Goal: Information Seeking & Learning: Understand process/instructions

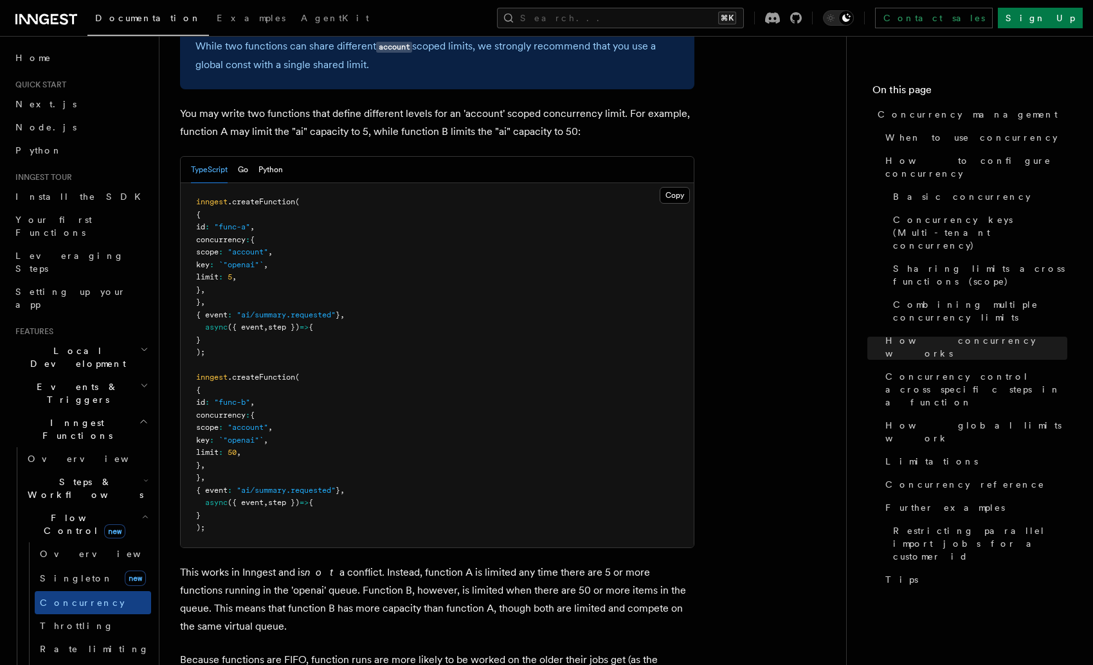
scroll to position [482, 0]
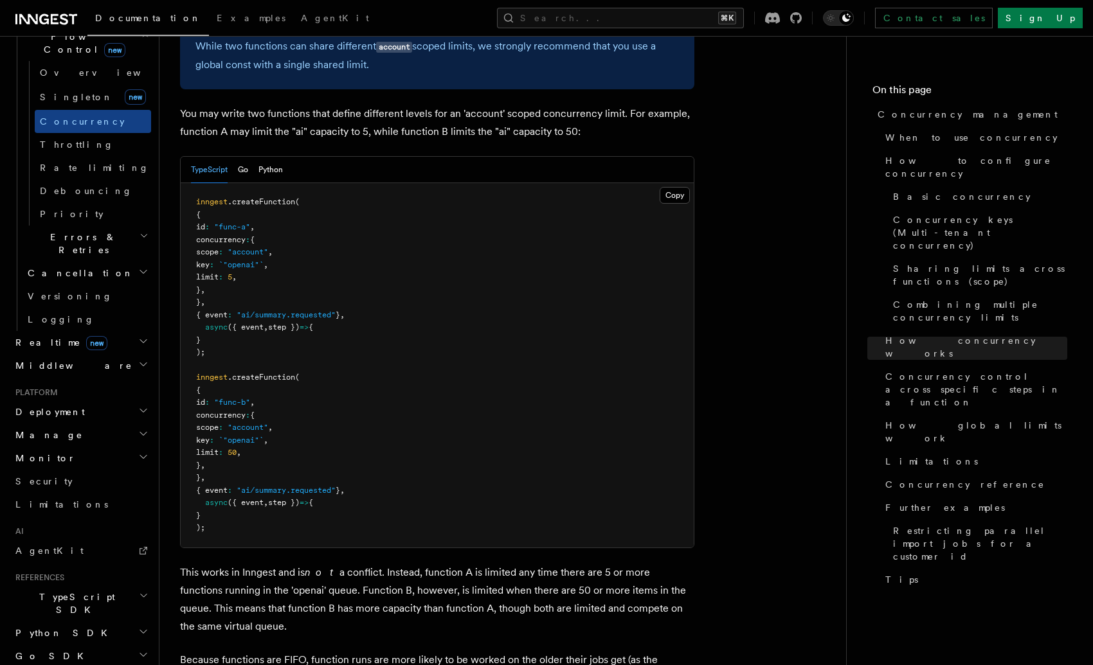
click at [851, 19] on icon "Toggle dark mode" at bounding box center [846, 18] width 8 height 8
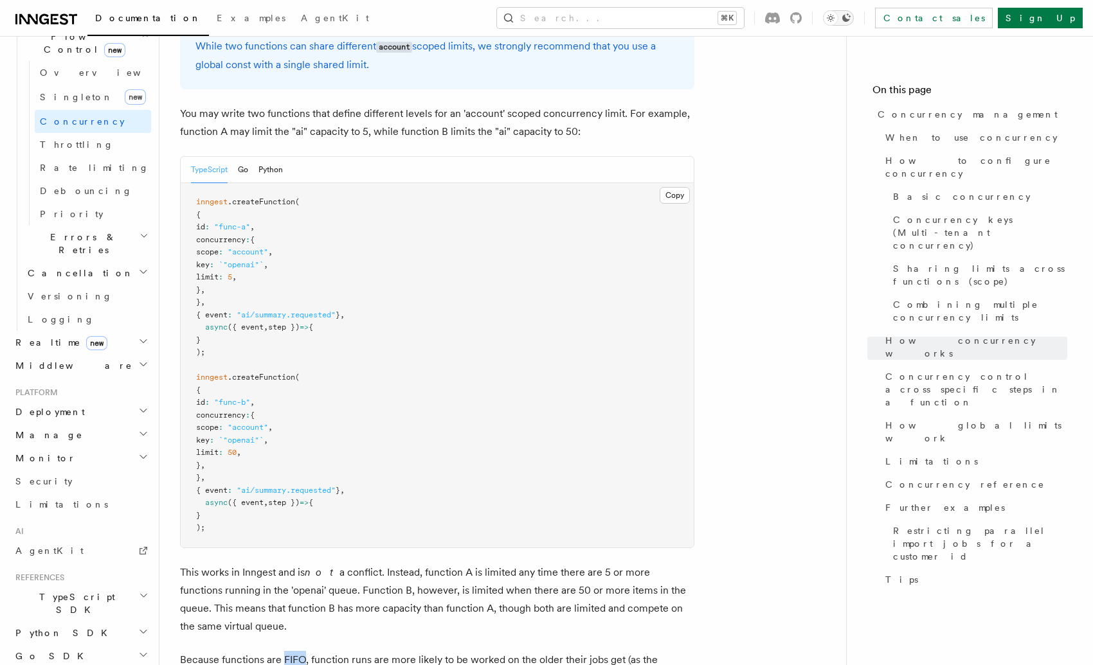
click at [851, 19] on icon "Toggle dark mode" at bounding box center [846, 18] width 8 height 8
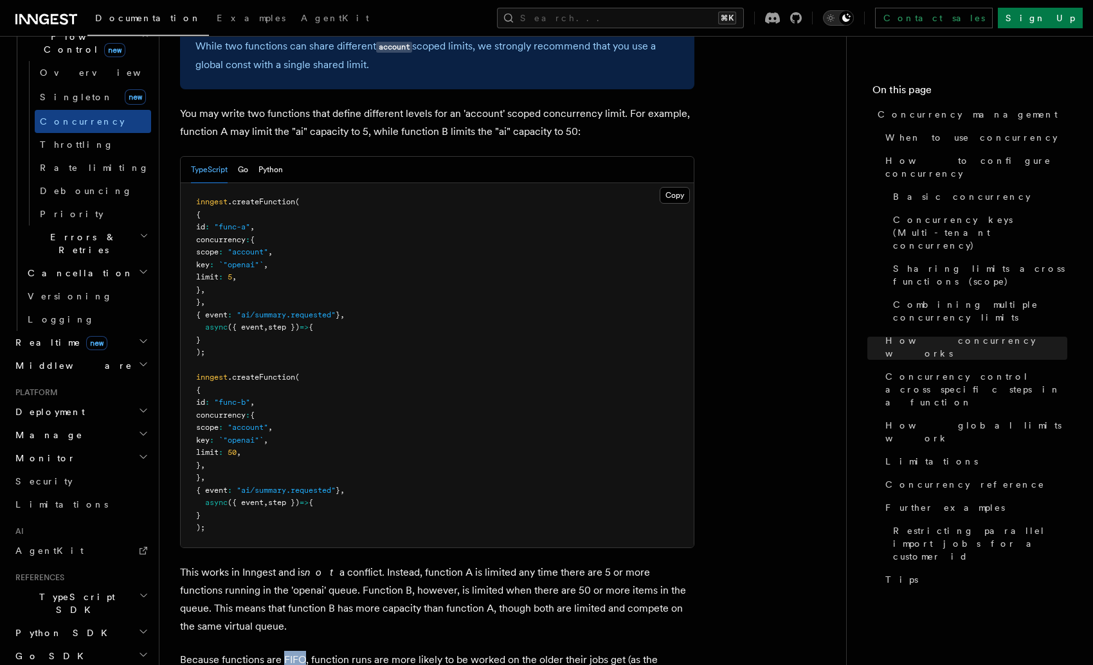
click at [837, 23] on icon "Toggle dark mode" at bounding box center [830, 18] width 13 height 13
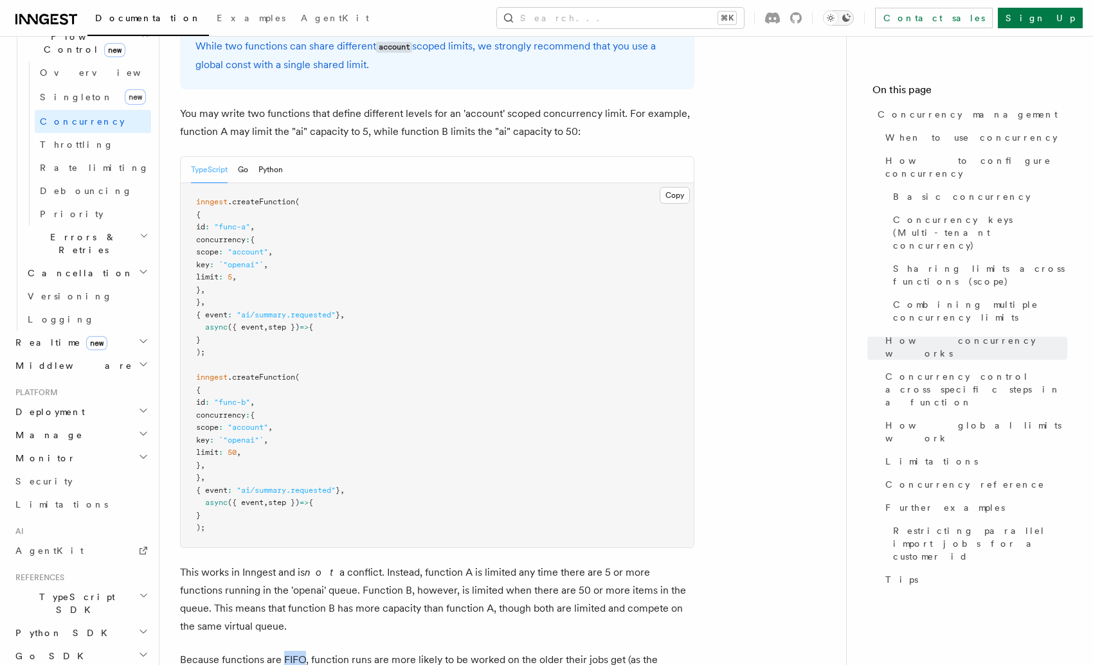
click at [837, 23] on icon "Toggle dark mode" at bounding box center [830, 18] width 13 height 13
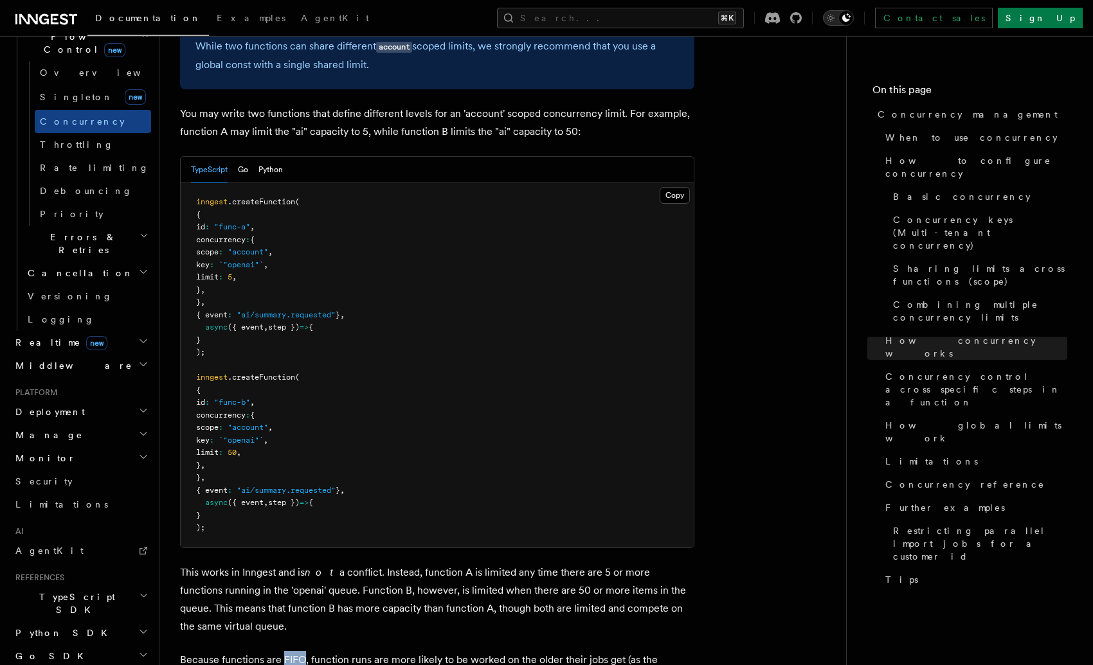
click at [837, 23] on icon "Toggle dark mode" at bounding box center [830, 18] width 13 height 13
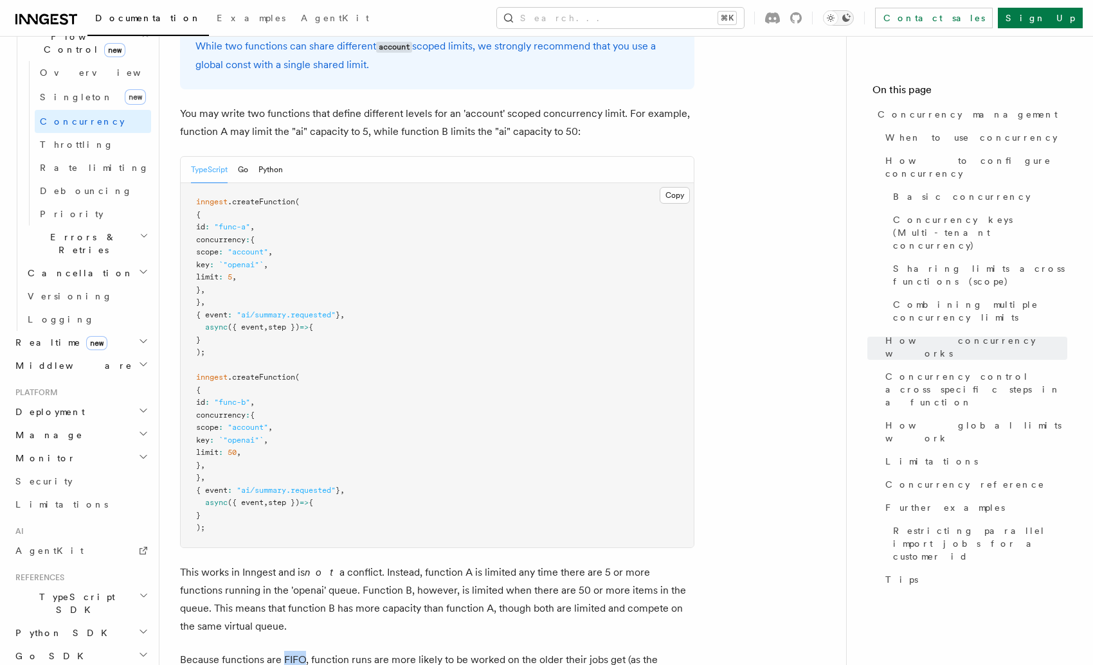
click at [837, 23] on icon "Toggle dark mode" at bounding box center [830, 18] width 13 height 13
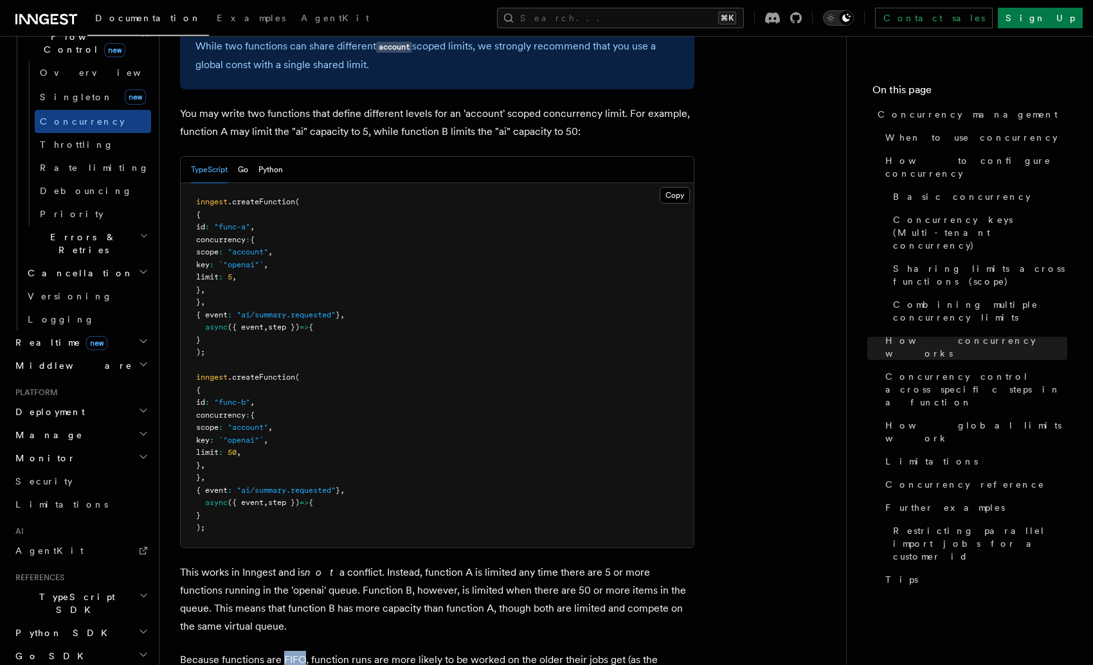
click at [837, 23] on icon "Toggle dark mode" at bounding box center [830, 18] width 13 height 13
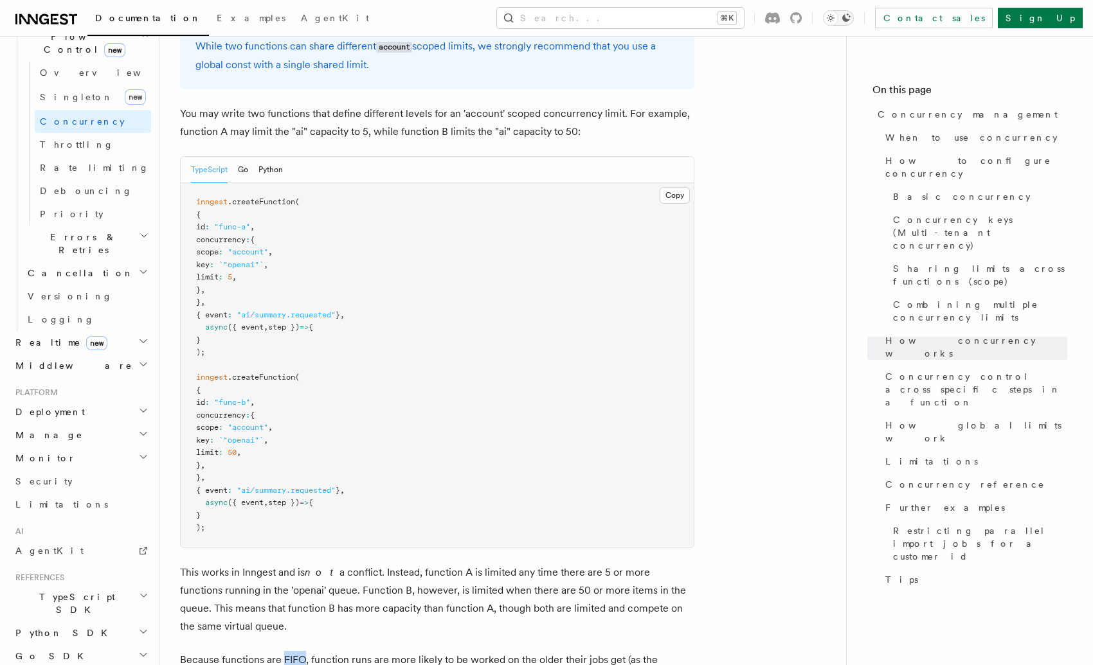
click at [837, 23] on icon "Toggle dark mode" at bounding box center [830, 18] width 13 height 13
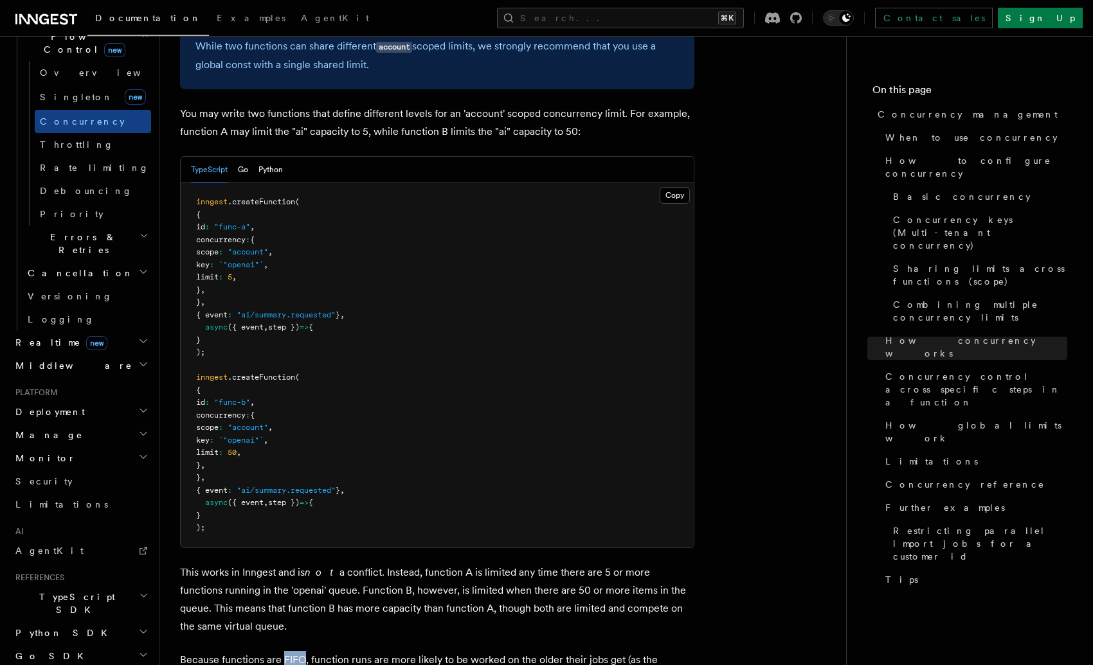
drag, startPoint x: 831, startPoint y: 110, endPoint x: 868, endPoint y: 100, distance: 38.5
click at [867, 84] on nav "On this page Concurrency management When to use concurrency How to configure co…" at bounding box center [969, 350] width 247 height 629
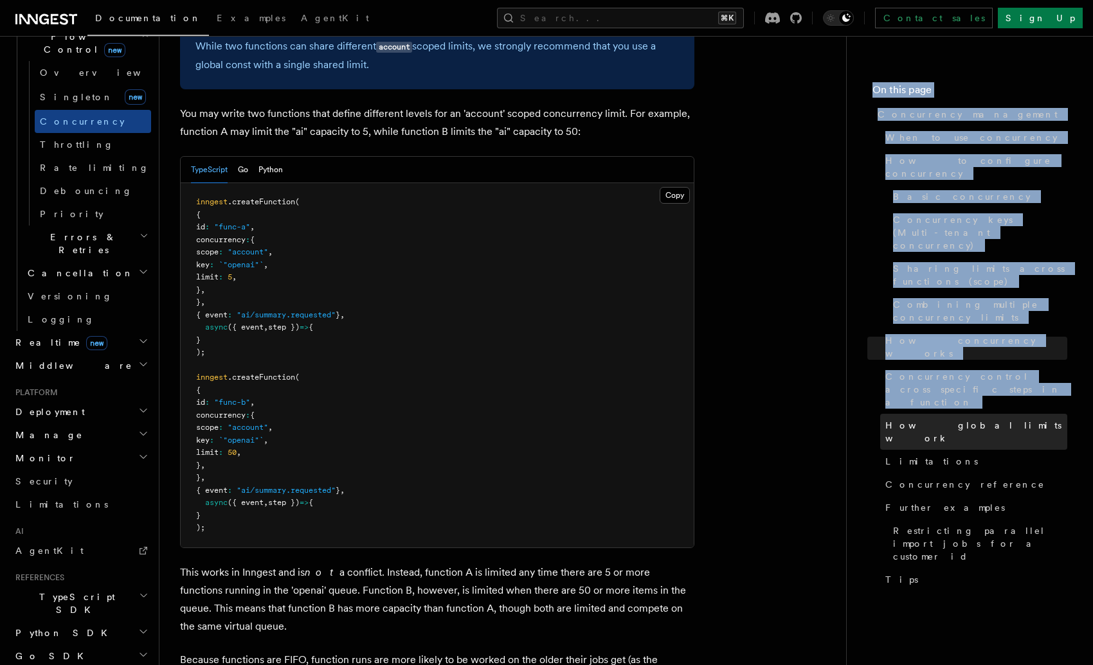
drag, startPoint x: 872, startPoint y: 84, endPoint x: 909, endPoint y: 337, distance: 256.0
click at [909, 337] on nav "On this page Concurrency management When to use concurrency How to configure co…" at bounding box center [969, 350] width 247 height 629
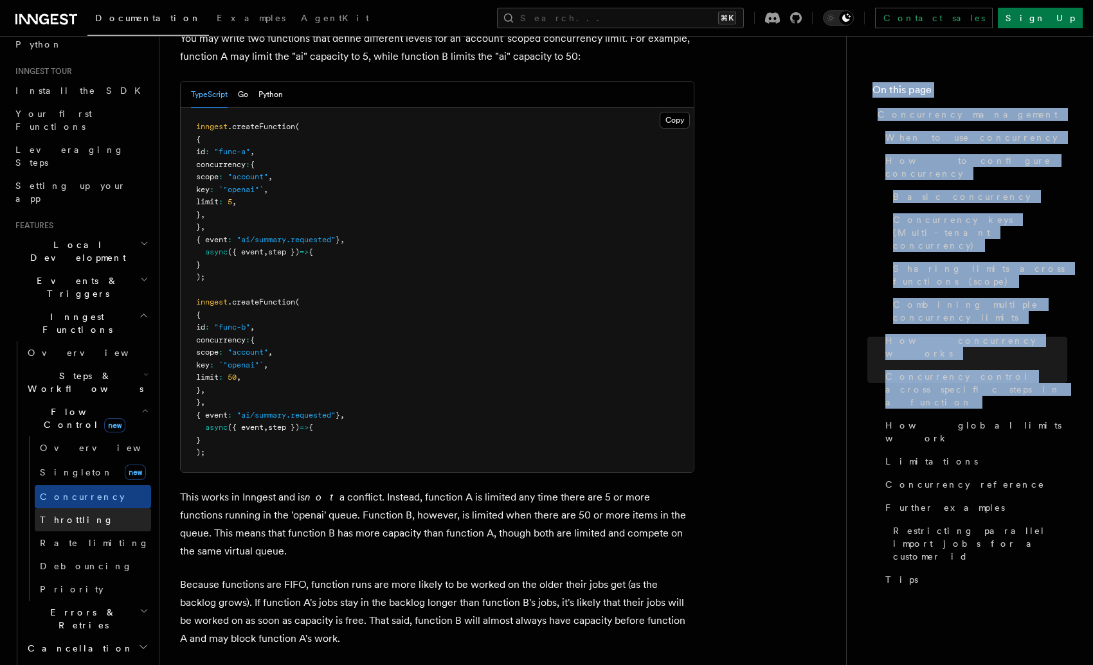
scroll to position [0, 0]
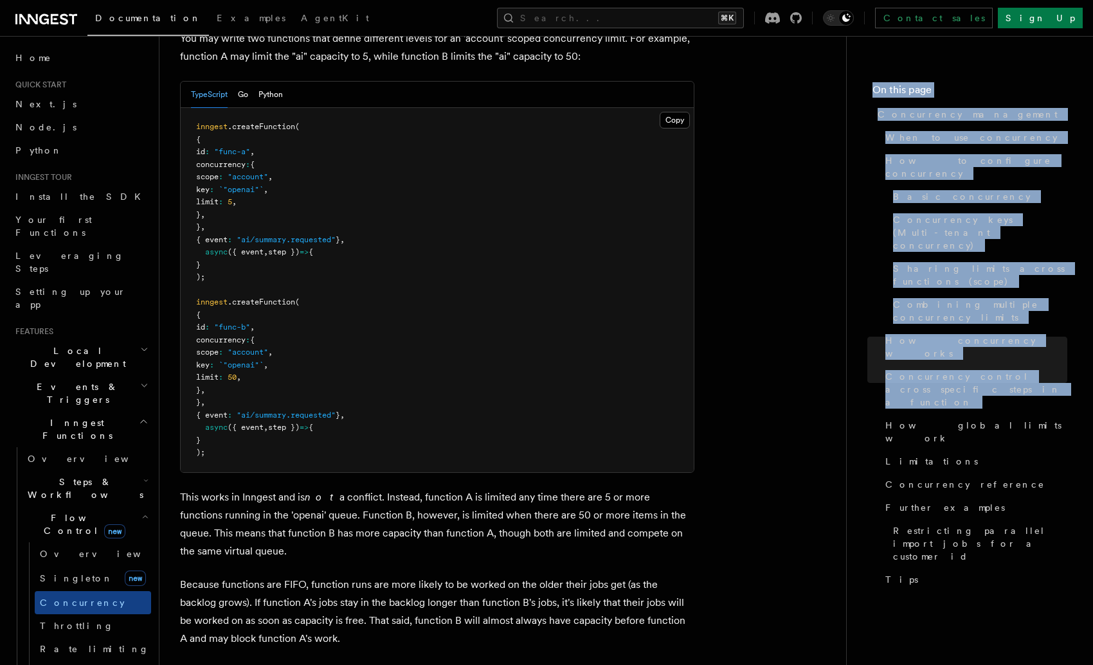
click at [89, 375] on h2 "Events & Triggers" at bounding box center [80, 393] width 141 height 36
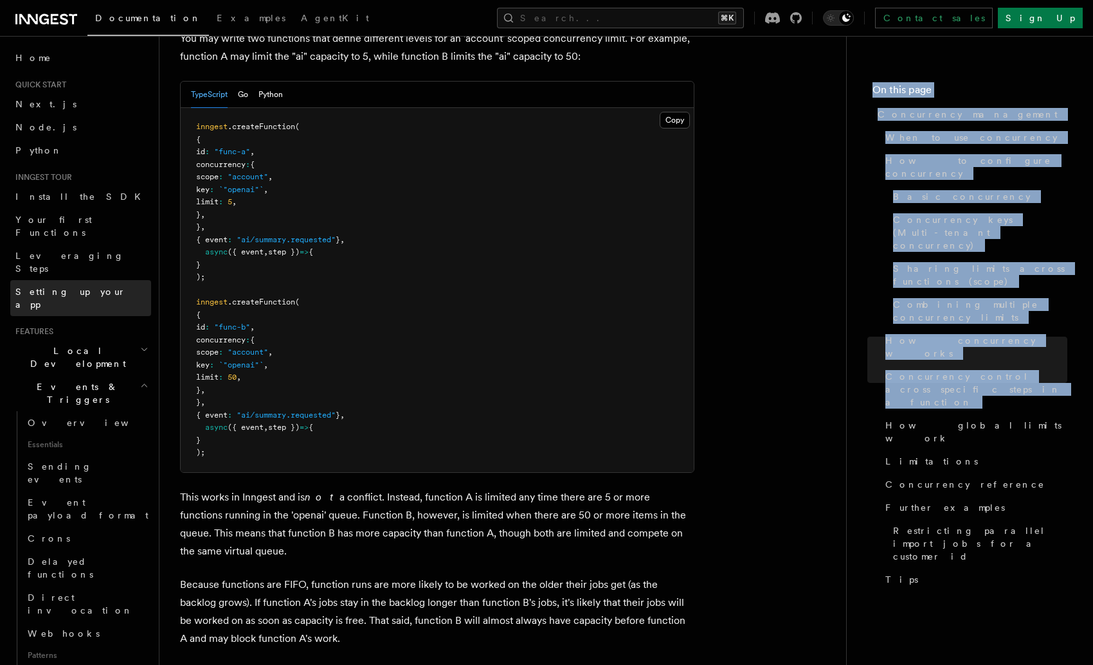
click at [95, 280] on link "Setting up your app" at bounding box center [80, 298] width 141 height 36
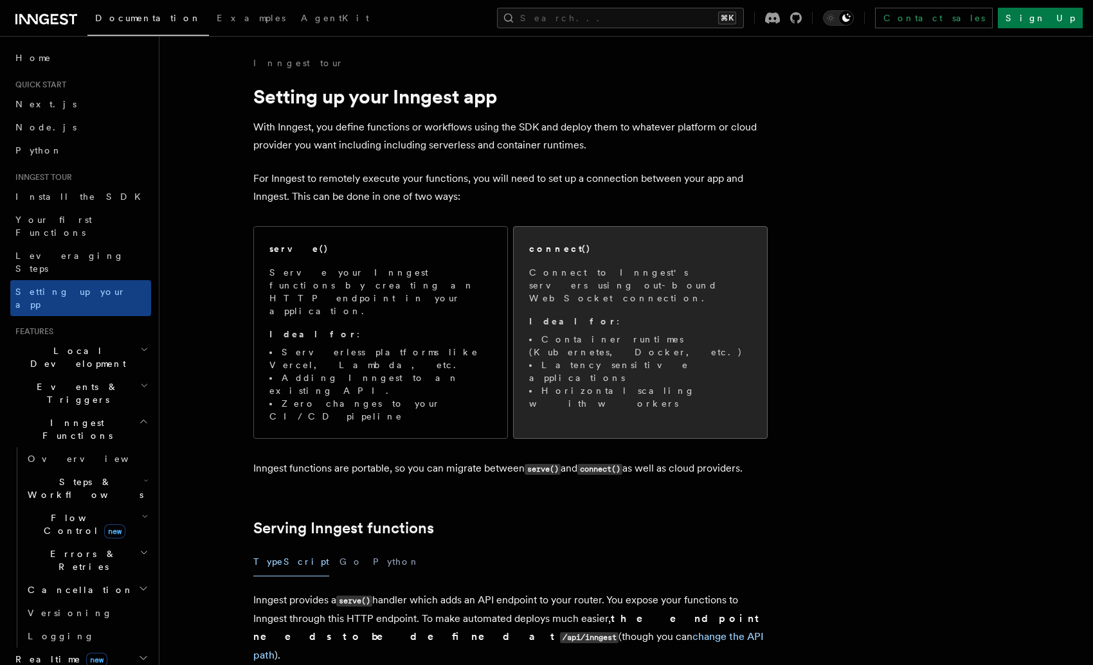
click at [597, 276] on p "Connect to Inngest's servers using out-bound WebSocket connection." at bounding box center [640, 285] width 222 height 39
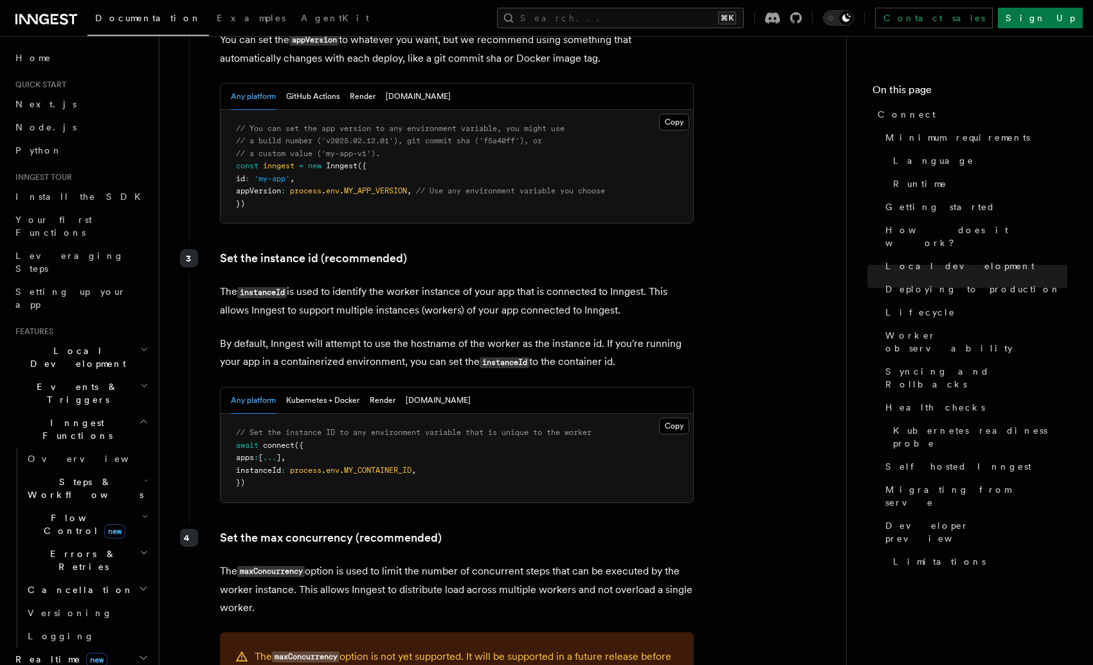
scroll to position [2244, 0]
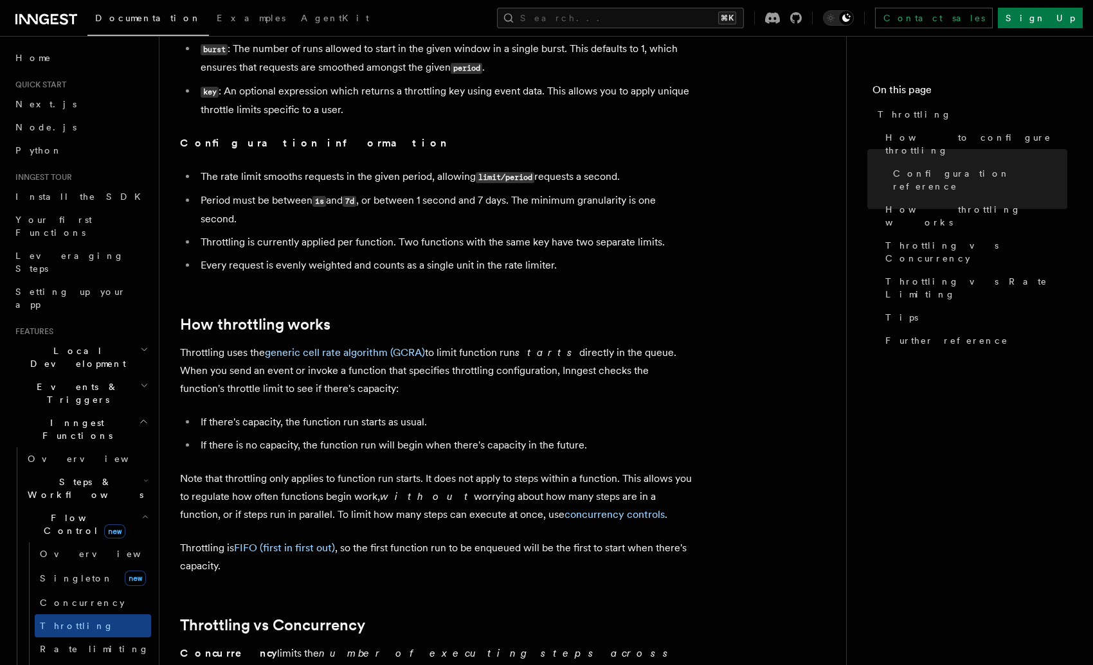
scroll to position [649, 0]
